Goal: Task Accomplishment & Management: Manage account settings

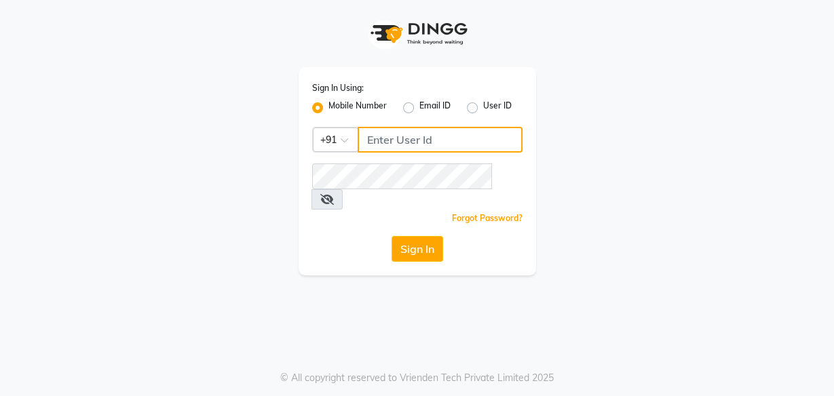
click at [371, 136] on input "Username" at bounding box center [439, 140] width 165 height 26
type input "9958297817"
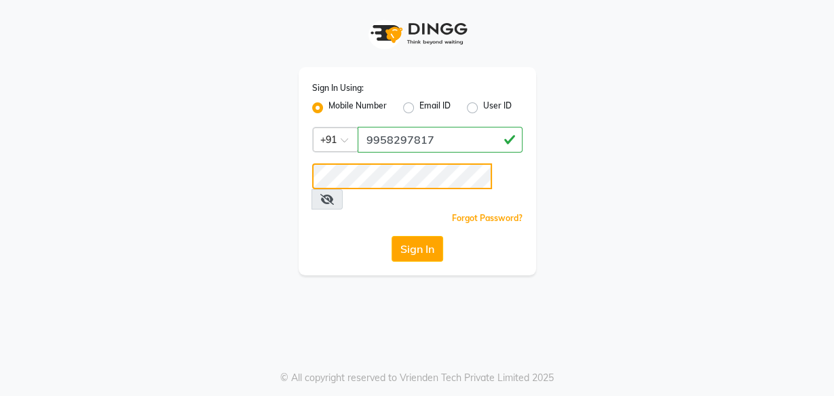
click at [391, 236] on button "Sign In" at bounding box center [417, 249] width 52 height 26
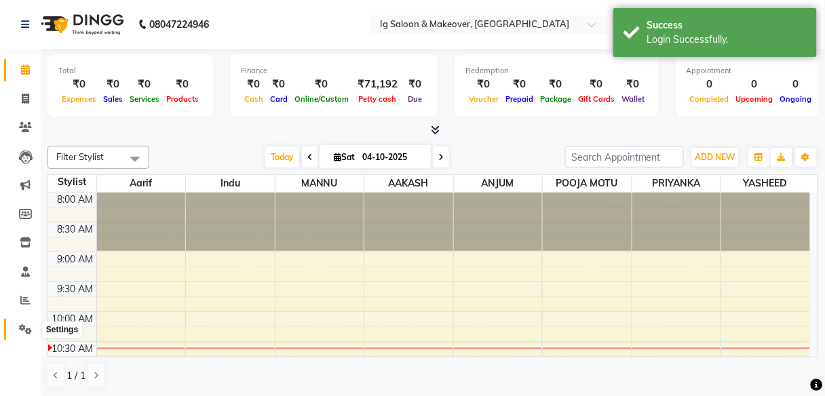
click at [28, 330] on icon at bounding box center [25, 329] width 13 height 10
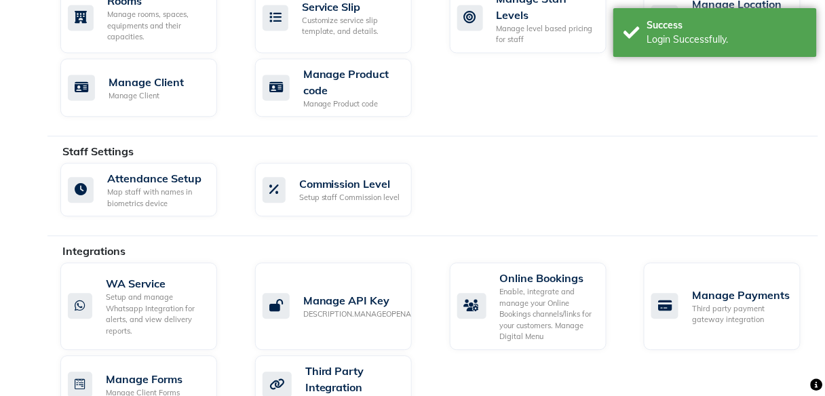
scroll to position [697, 0]
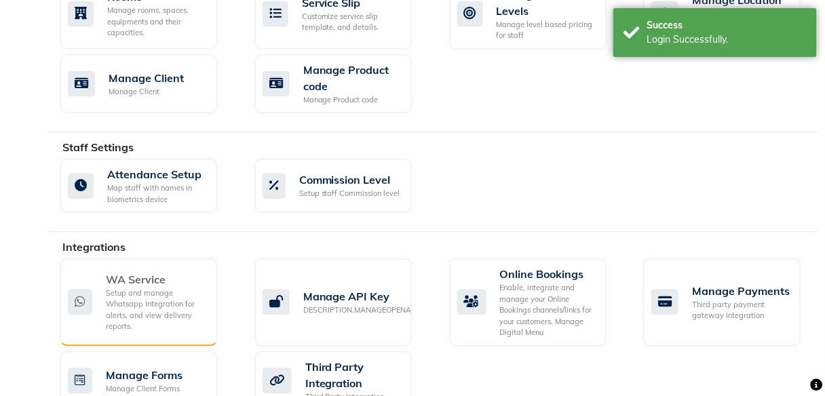
click at [180, 281] on div "WA Service" at bounding box center [156, 279] width 100 height 16
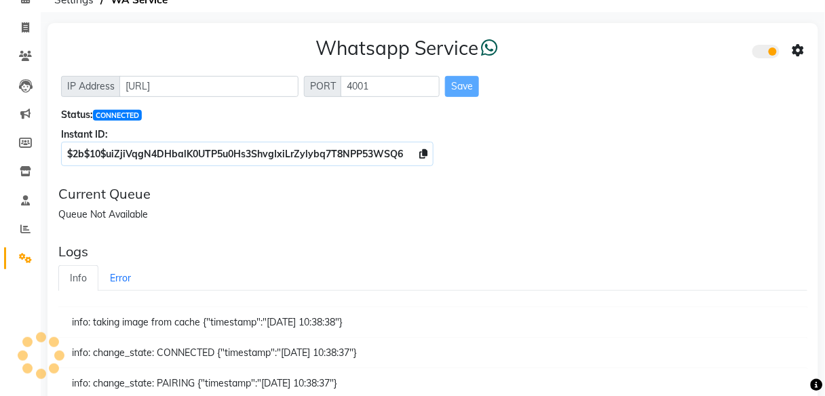
scroll to position [74, 0]
